Goal: Check status: Check status

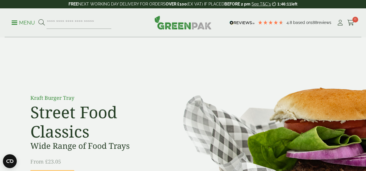
click at [336, 24] on div "4.8 Based on 188 reviews" at bounding box center [282, 23] width 109 height 9
click at [339, 24] on icon at bounding box center [340, 23] width 7 height 6
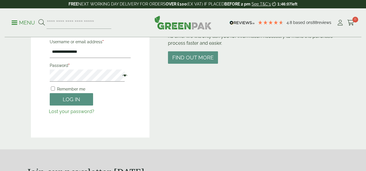
scroll to position [90, 0]
click at [81, 84] on form "**********" at bounding box center [90, 76] width 83 height 78
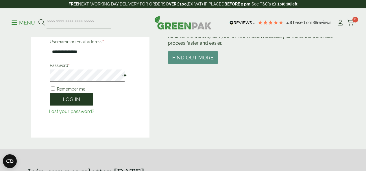
click at [82, 98] on button "Log in" at bounding box center [71, 99] width 43 height 12
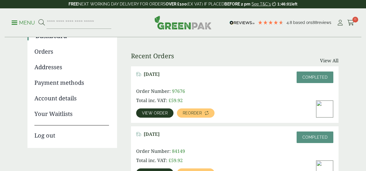
scroll to position [60, 0]
click at [164, 113] on span "View order" at bounding box center [155, 113] width 26 height 4
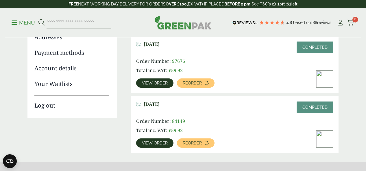
scroll to position [60, 0]
